Goal: Task Accomplishment & Management: Manage account settings

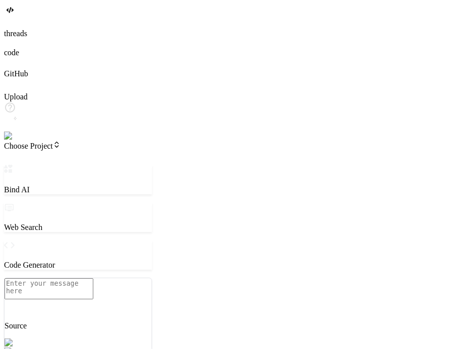
scroll to position [424, 0]
type textarea "x"
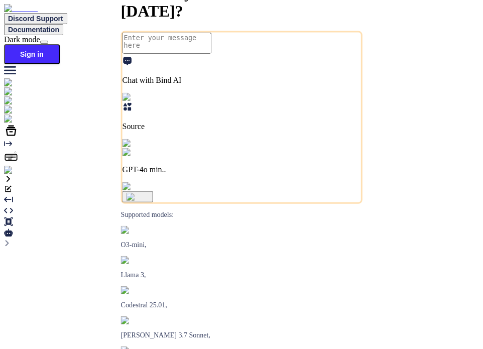
click at [16, 175] on img at bounding box center [18, 170] width 28 height 9
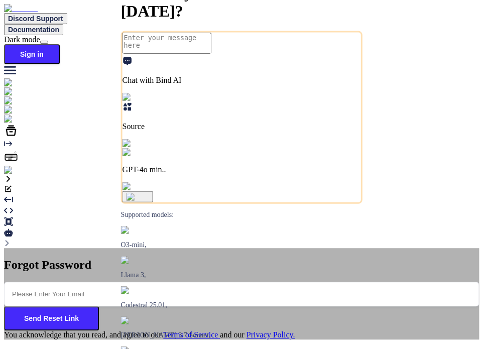
click at [223, 282] on input "email" at bounding box center [241, 294] width 475 height 25
type input "b"
click at [233, 282] on input "testbindtest" at bounding box center [241, 294] width 475 height 25
type input "testbindtest124@mailinator.com"
click at [99, 306] on button "Send Reset Link" at bounding box center [51, 318] width 95 height 24
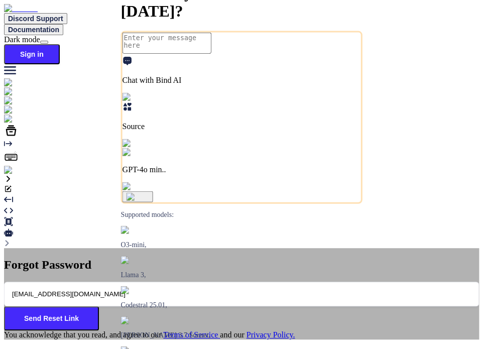
click at [99, 306] on button "Send Reset Link" at bounding box center [51, 318] width 95 height 24
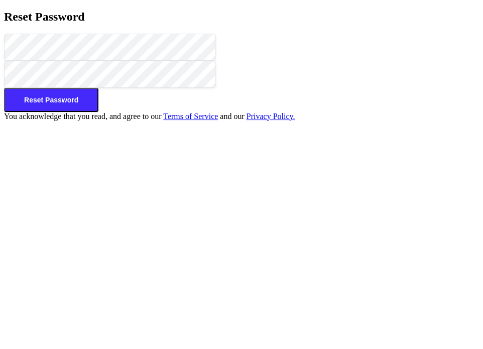
click at [98, 112] on button "Reset Password" at bounding box center [51, 100] width 94 height 24
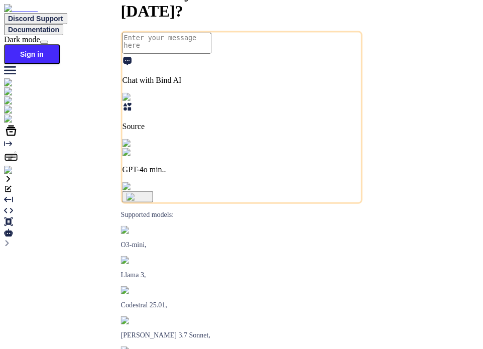
type textarea "x"
